Goal: Use online tool/utility: Utilize a website feature to perform a specific function

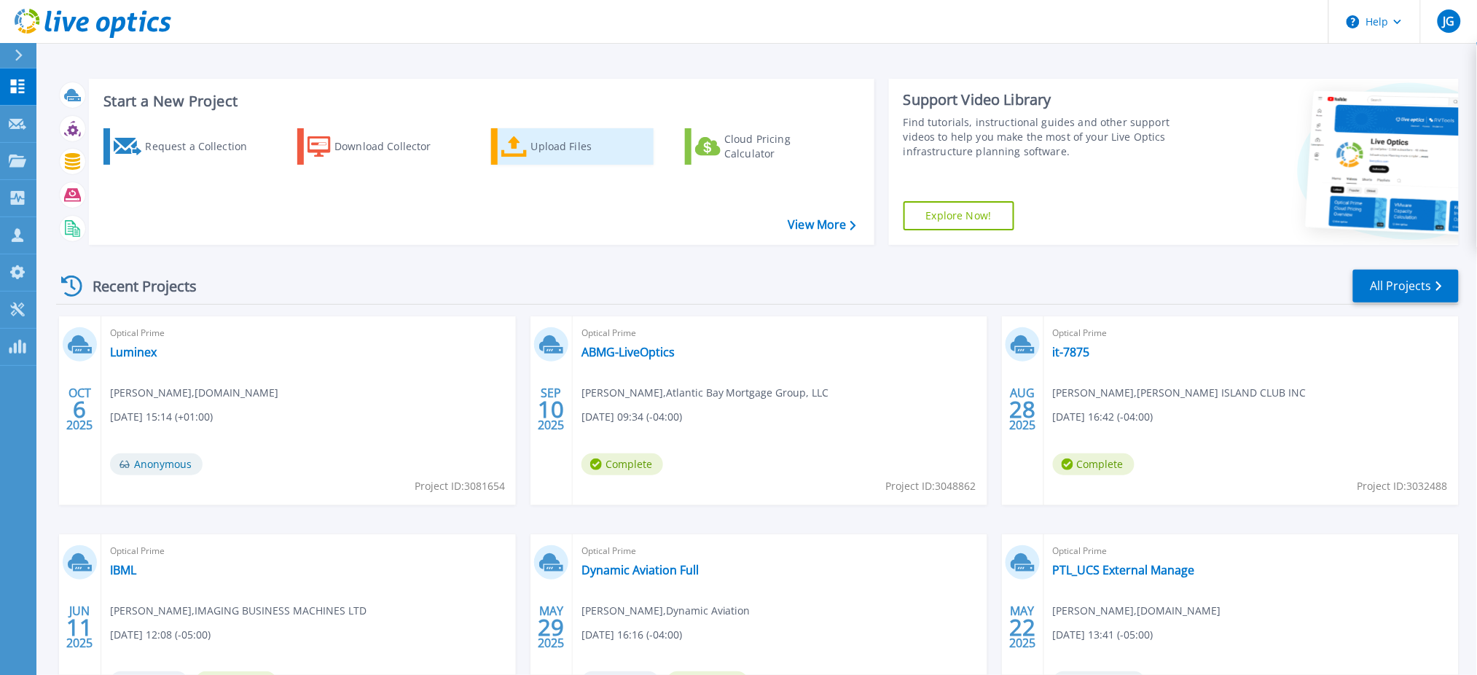
click at [542, 145] on div "Upload Files" at bounding box center [589, 146] width 117 height 29
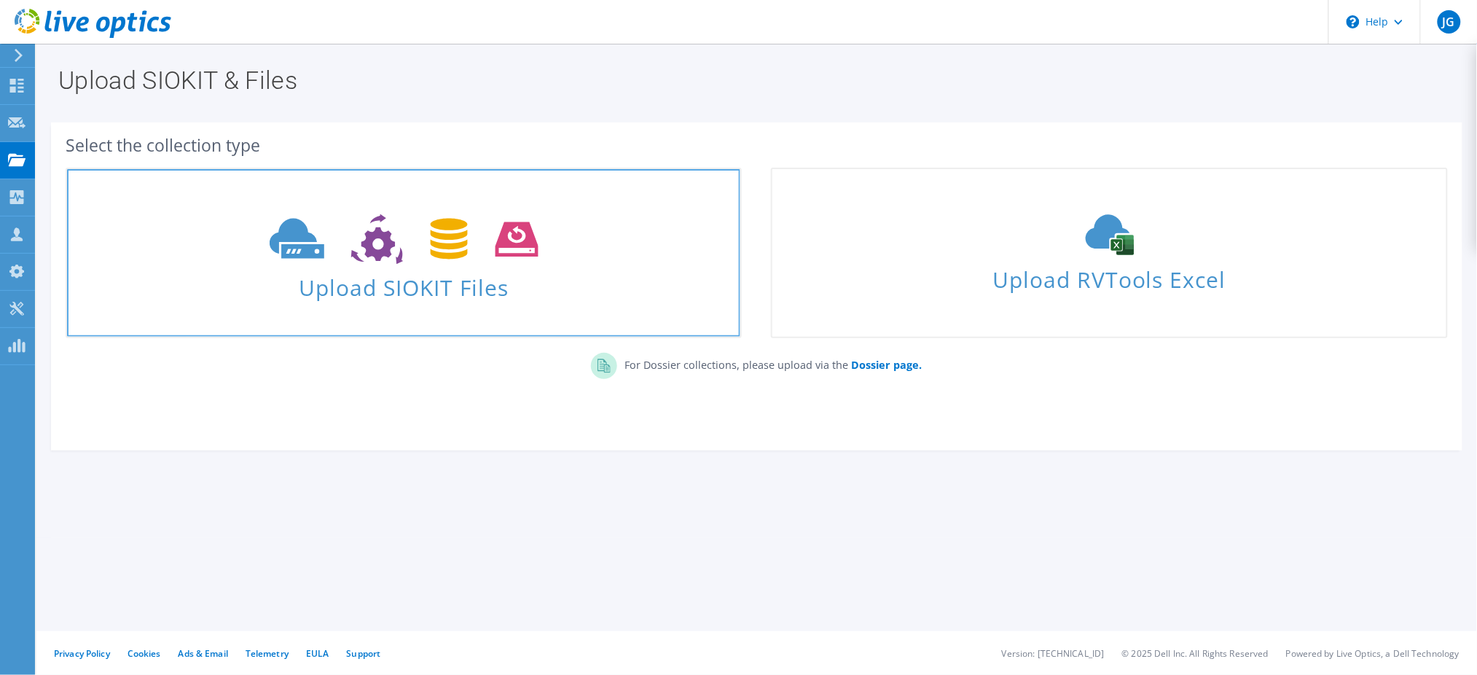
click at [452, 266] on span at bounding box center [403, 237] width 673 height 61
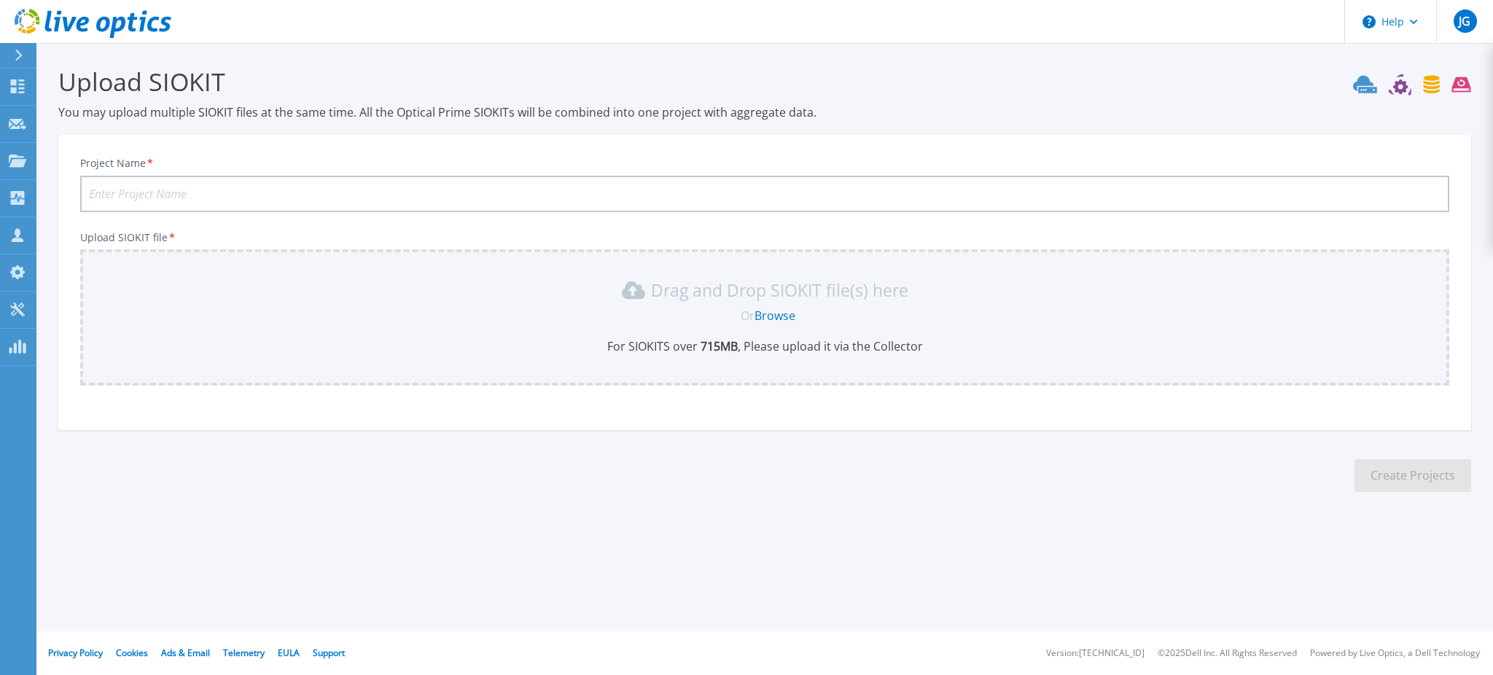
click at [785, 313] on link "Browse" at bounding box center [774, 316] width 41 height 16
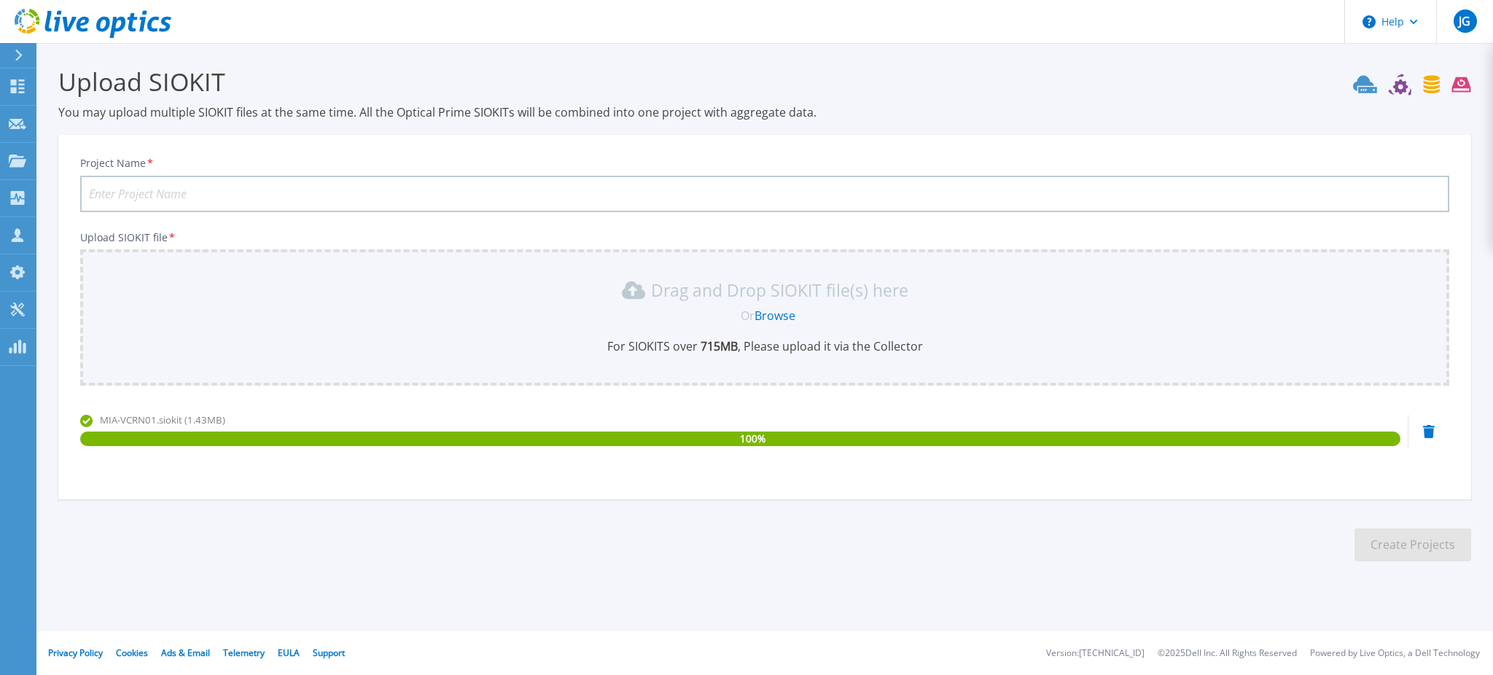
click at [147, 182] on input "Project Name *" at bounding box center [764, 194] width 1369 height 36
type input "US Century Bank"
click at [1413, 548] on button "Create Projects" at bounding box center [1412, 544] width 117 height 33
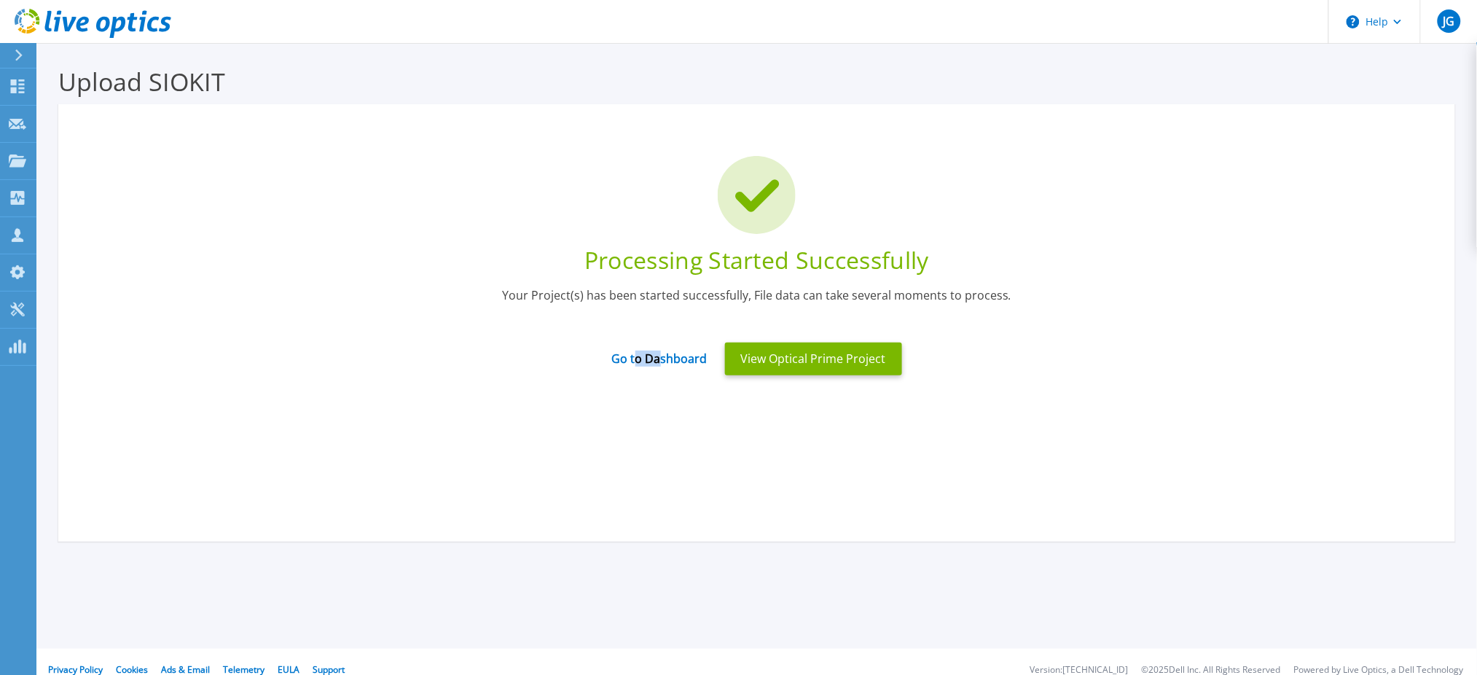
drag, startPoint x: 636, startPoint y: 367, endPoint x: 646, endPoint y: 410, distance: 43.5
click at [657, 434] on div "Processing Started Successfully Your Project(s) has been started successfully, …" at bounding box center [756, 322] width 1397 height 437
click at [811, 438] on div "Processing Started Successfully Your Project(s) has been started successfully, …" at bounding box center [756, 322] width 1397 height 437
click at [645, 356] on link "Go to Dashboard" at bounding box center [659, 354] width 95 height 28
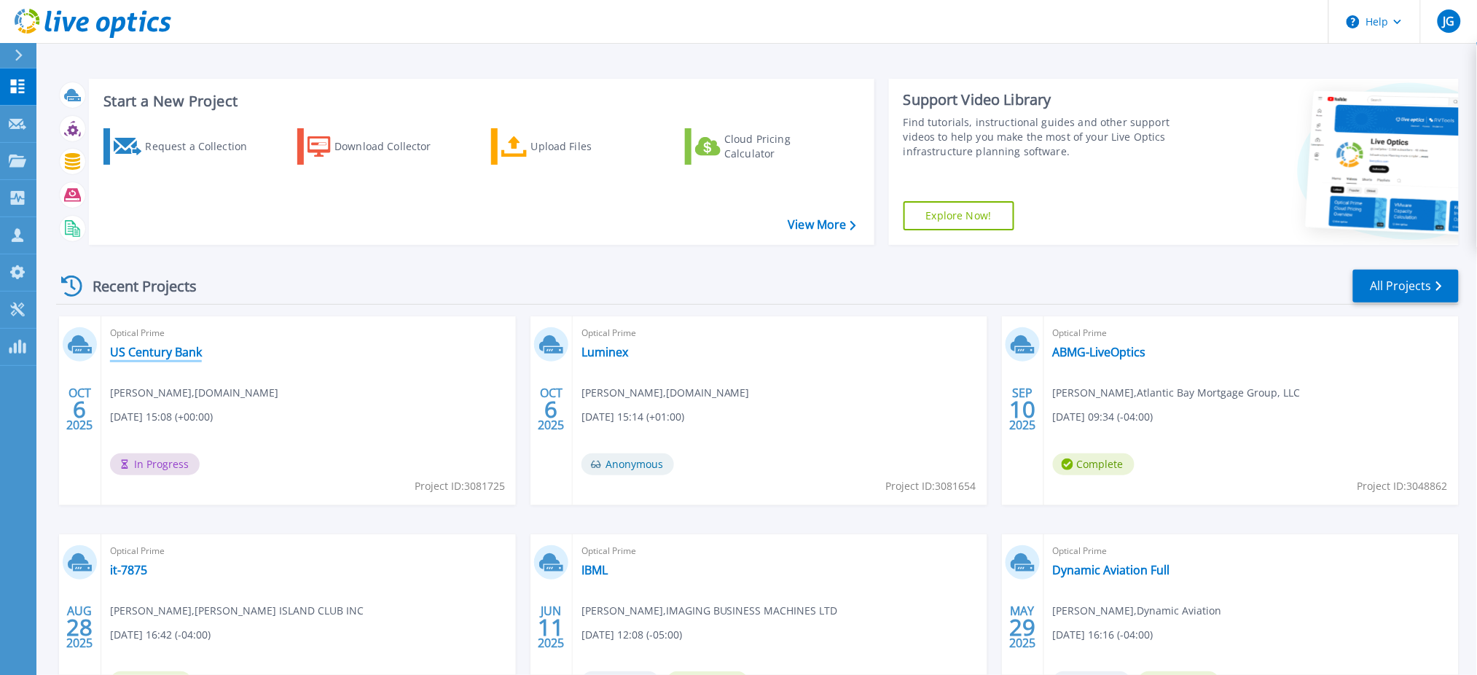
click at [160, 348] on link "US Century Bank" at bounding box center [156, 352] width 92 height 15
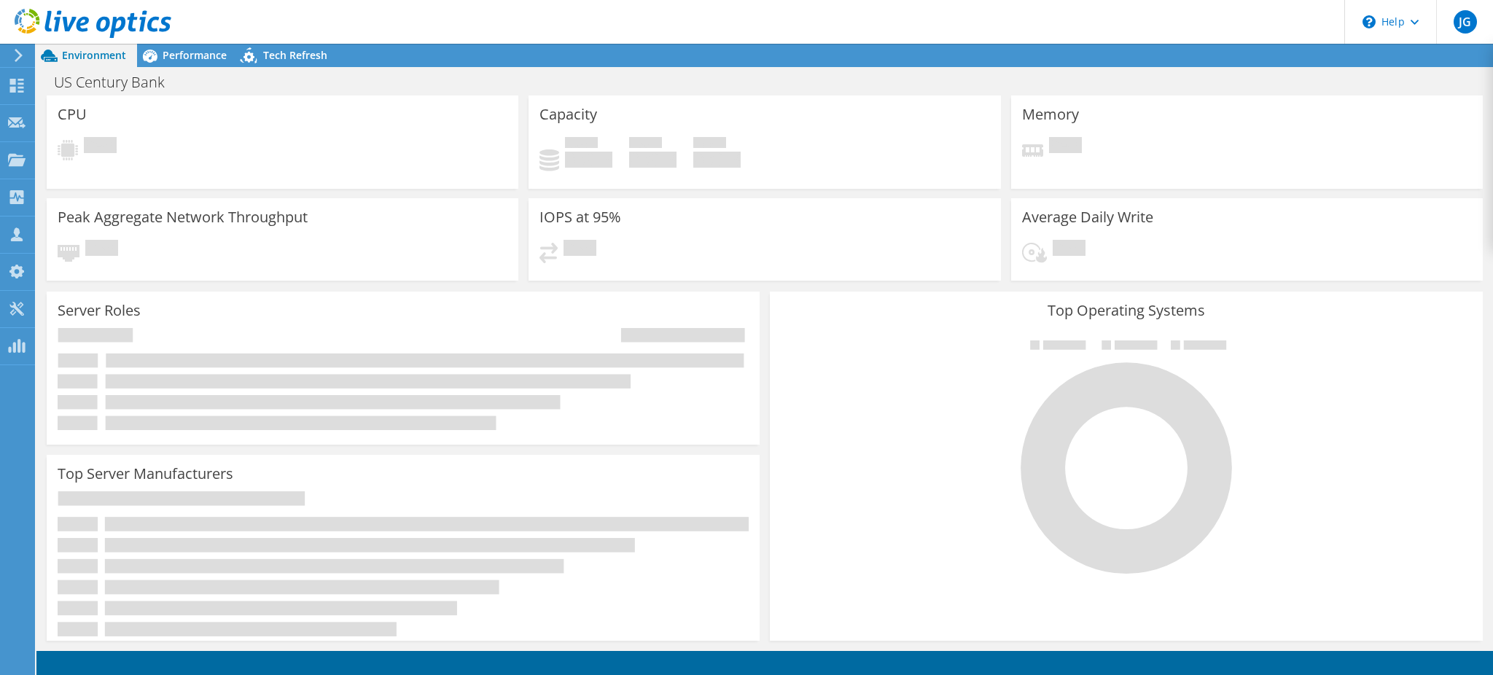
radio input "true"
radio input "false"
click at [47, 85] on div "Dashboard" at bounding box center [68, 86] width 69 height 36
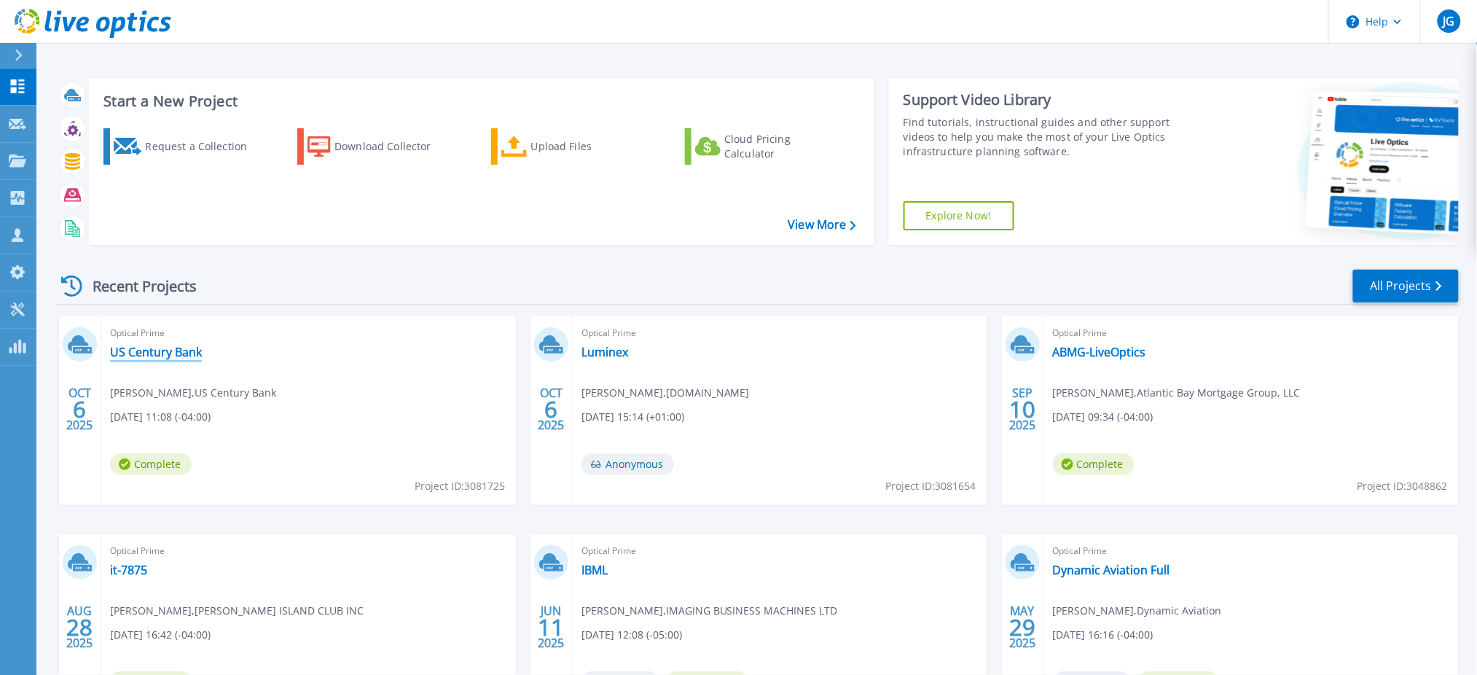
click at [165, 354] on link "US Century Bank" at bounding box center [156, 352] width 92 height 15
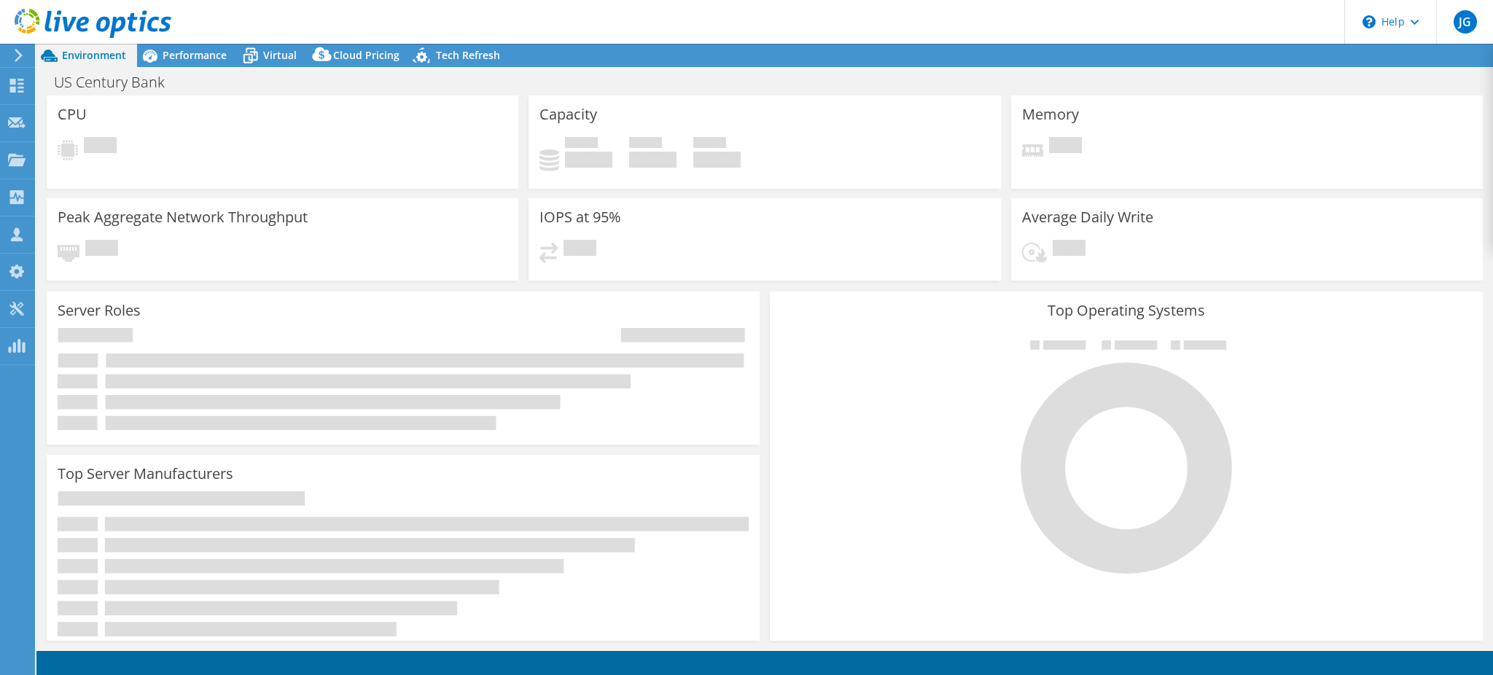
select select "USD"
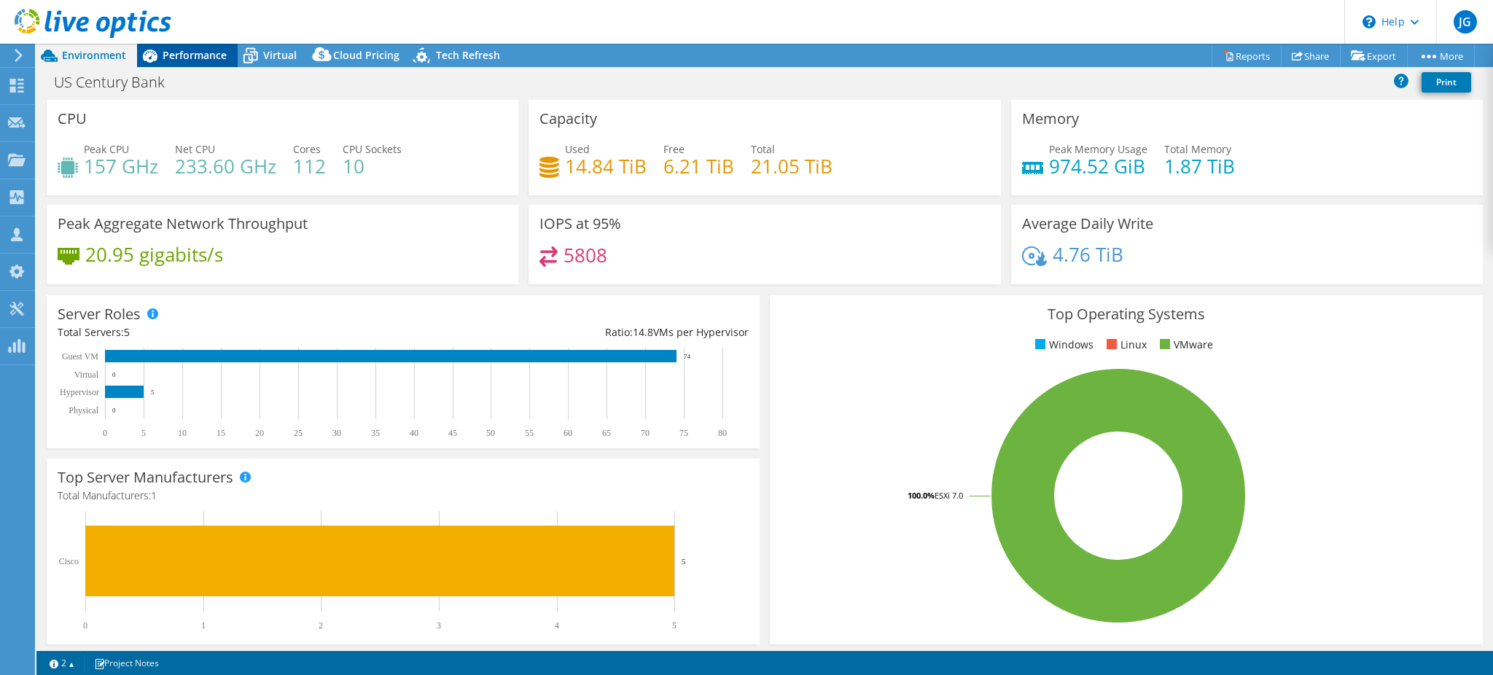
click at [181, 57] on span "Performance" at bounding box center [195, 55] width 64 height 14
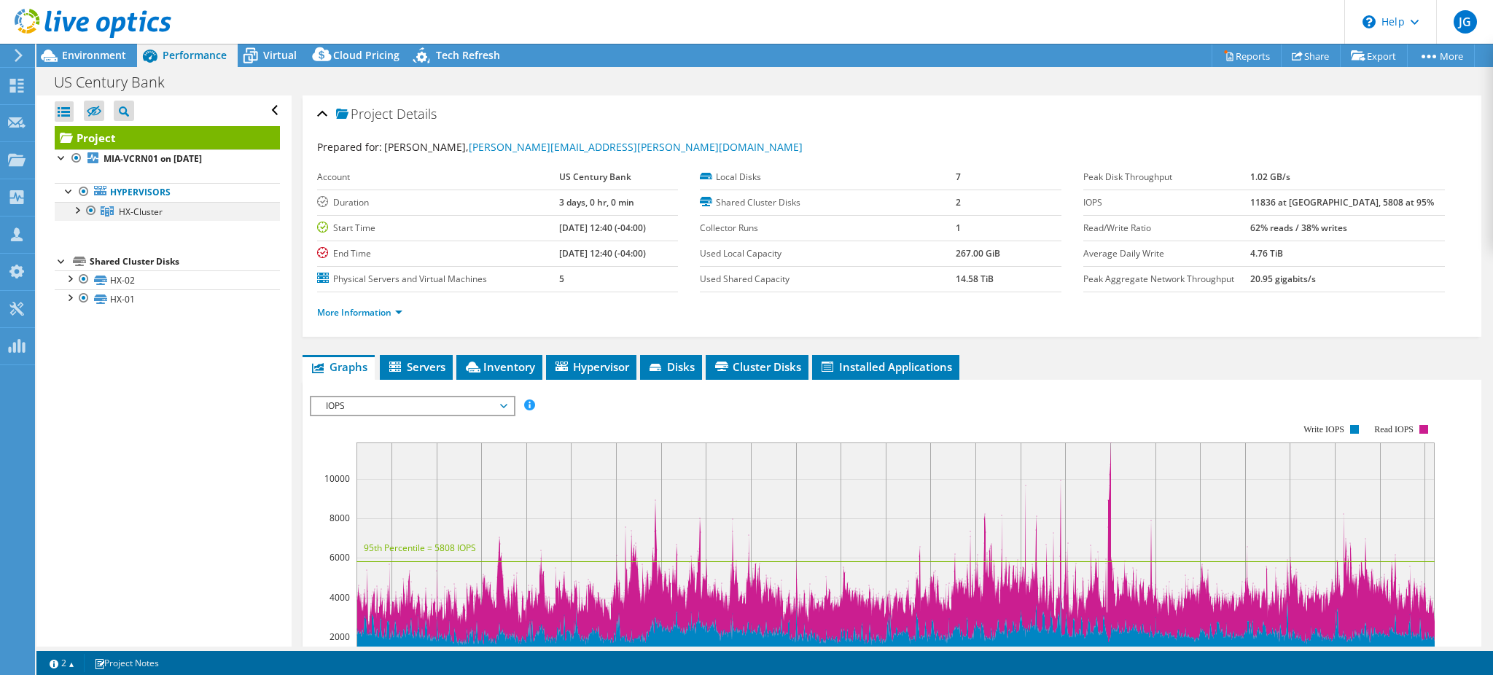
click at [77, 207] on div at bounding box center [76, 209] width 15 height 15
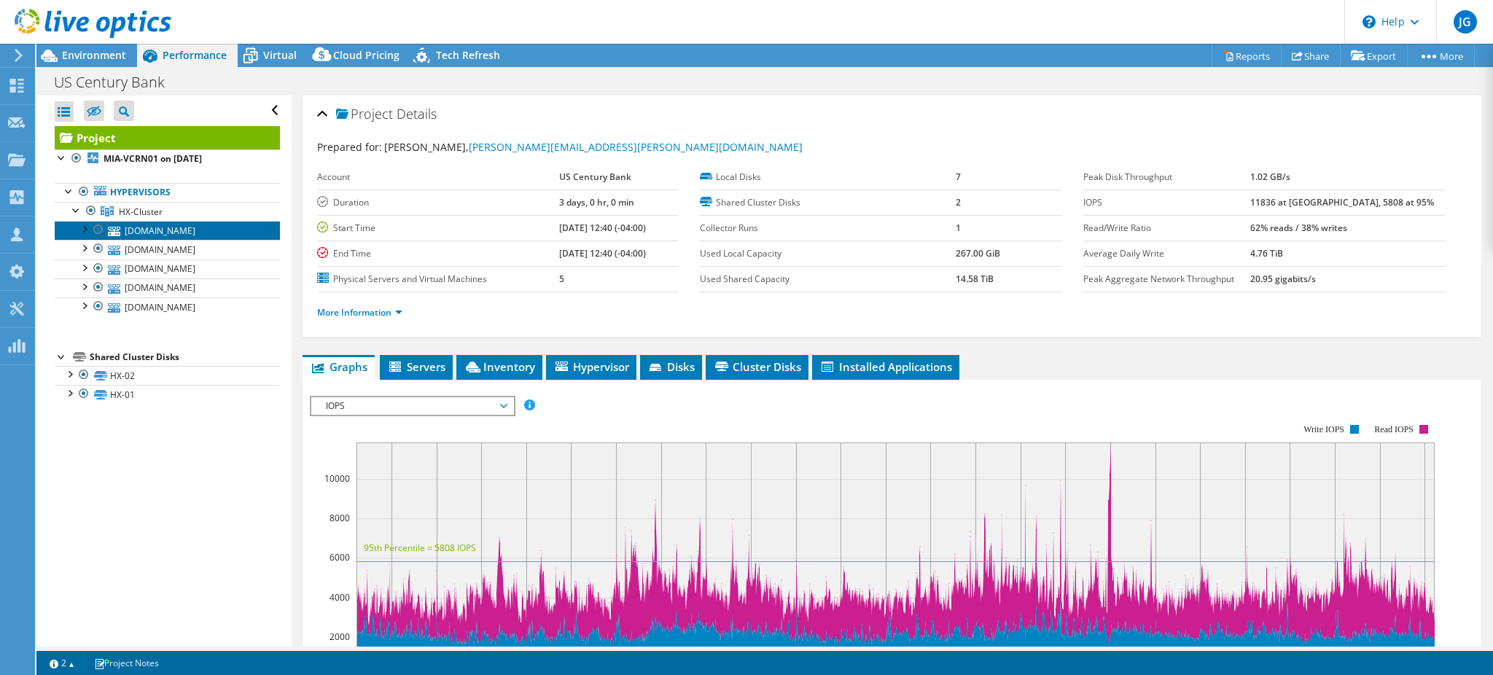
click at [202, 227] on link "[DOMAIN_NAME]" at bounding box center [167, 230] width 225 height 19
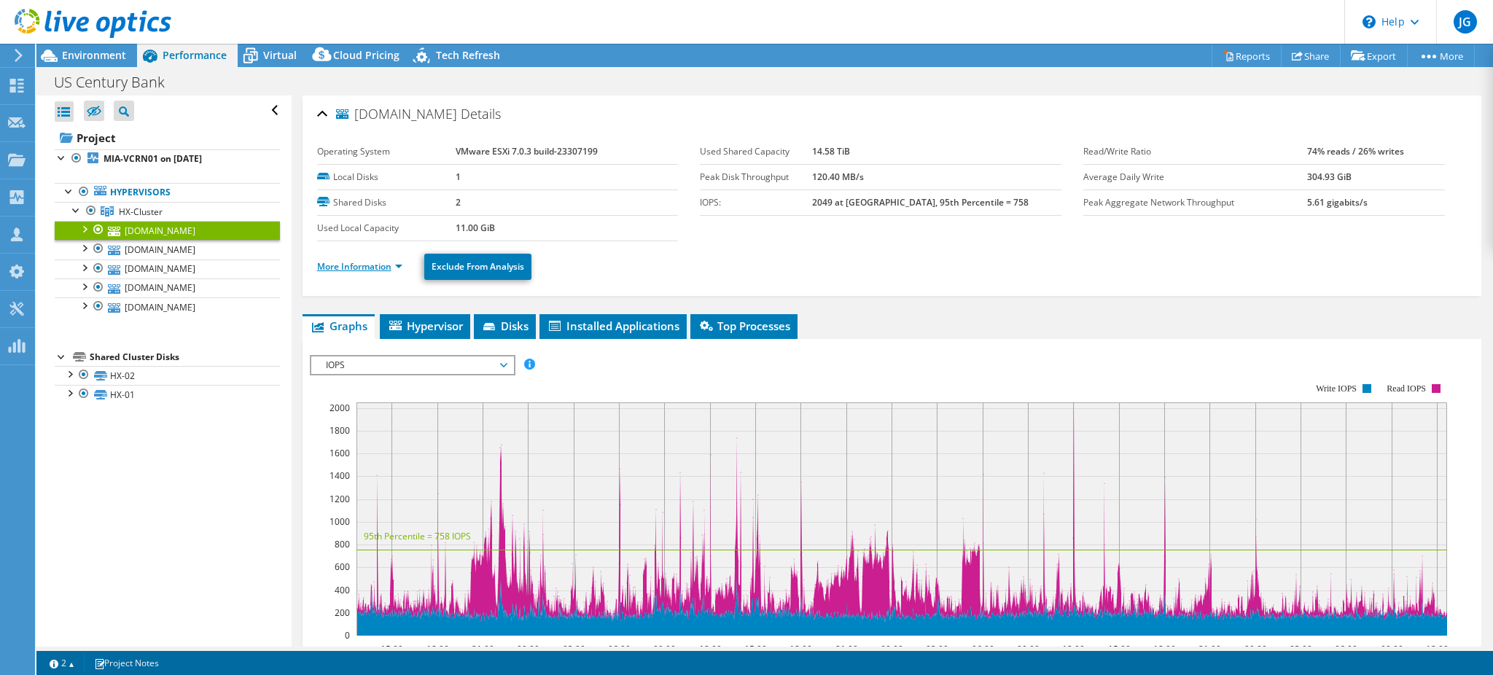
click at [382, 260] on link "More Information" at bounding box center [359, 266] width 85 height 12
